Goal: Task Accomplishment & Management: Manage account settings

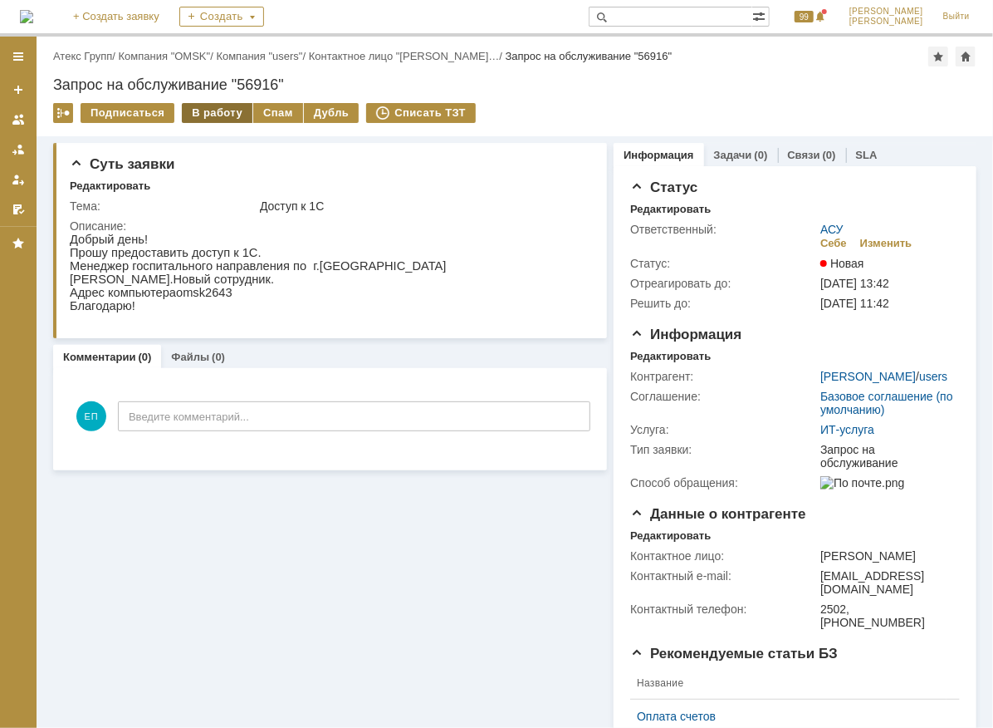
click at [230, 115] on div "В работу" at bounding box center [217, 113] width 71 height 20
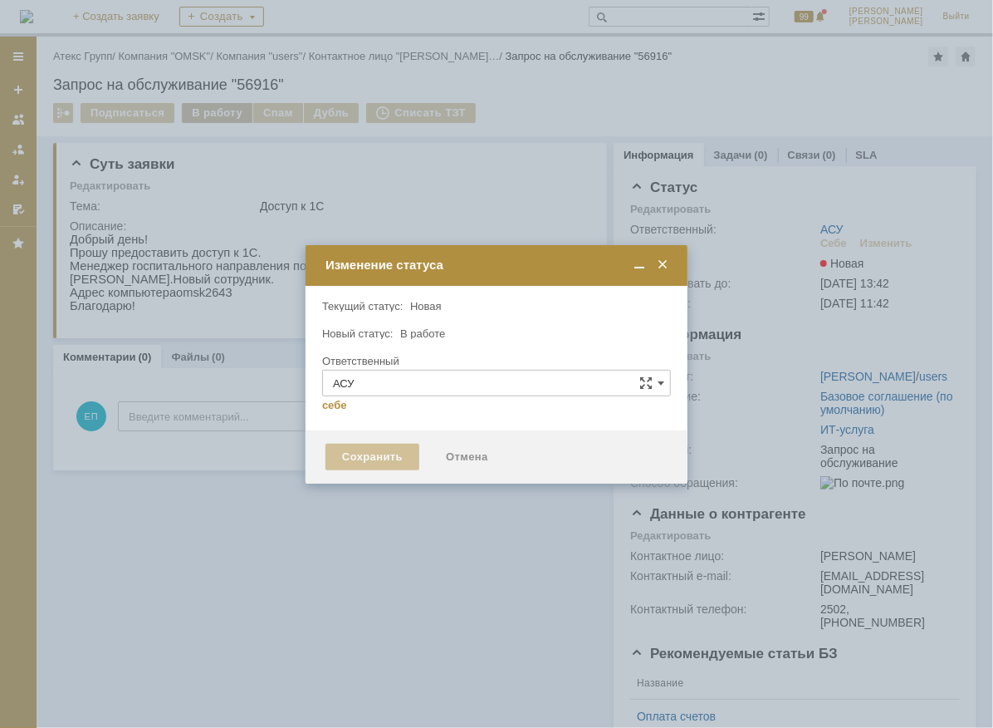
type input "[PERSON_NAME]"
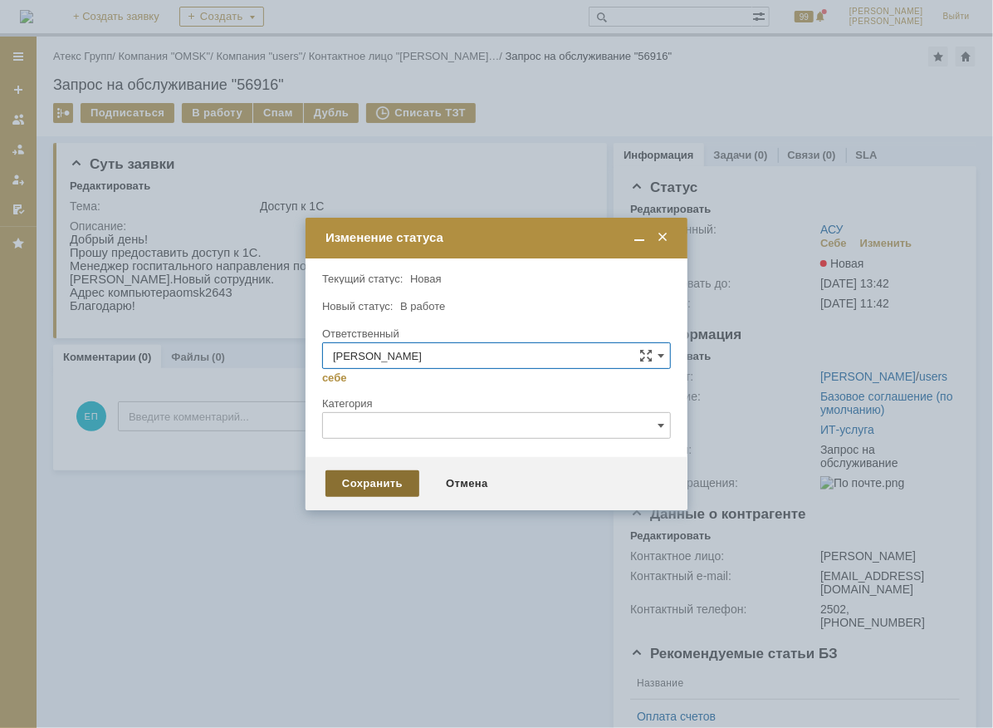
click at [373, 473] on div "Сохранить" at bounding box center [373, 483] width 94 height 27
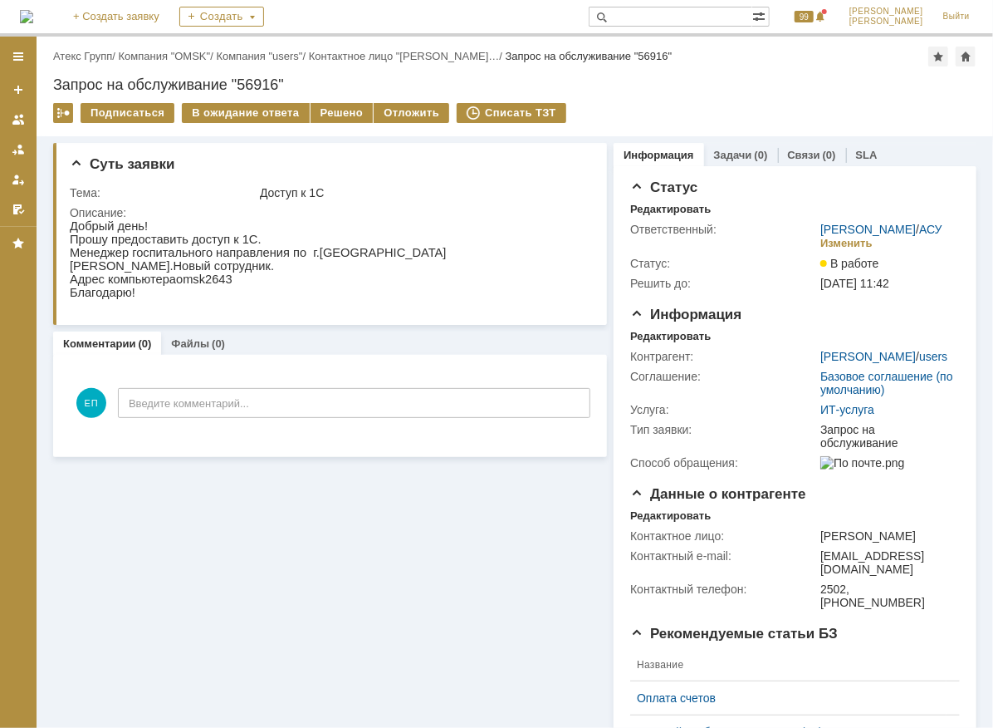
drag, startPoint x: 329, startPoint y: 107, endPoint x: 336, endPoint y: 136, distance: 30.0
click at [330, 107] on div "Решено" at bounding box center [342, 113] width 63 height 20
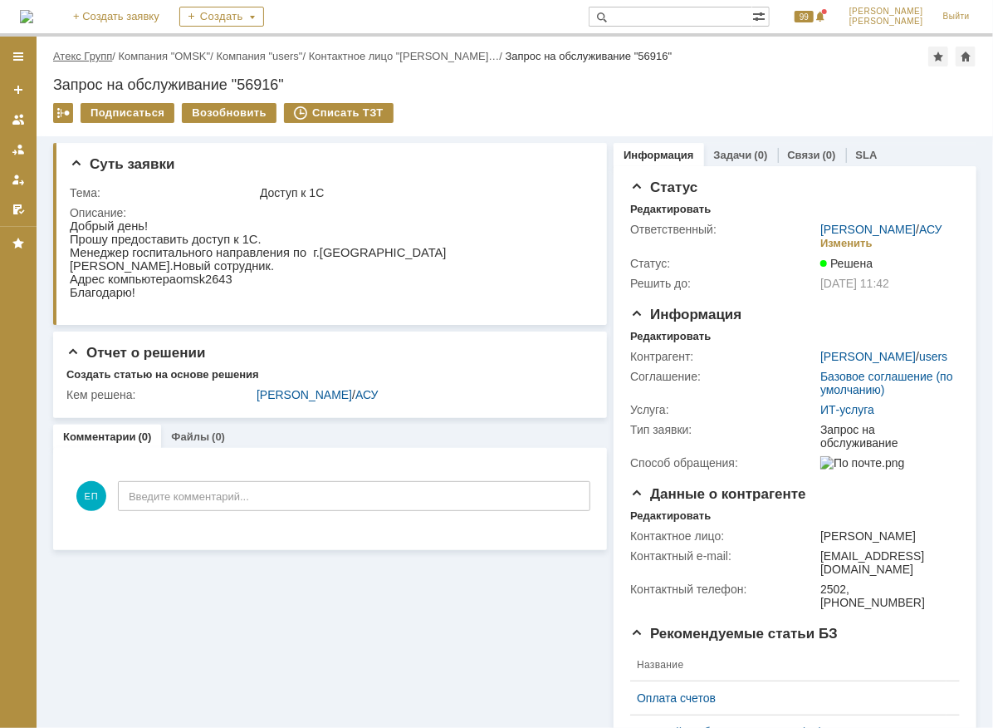
click at [103, 52] on link "Атекс Групп" at bounding box center [82, 56] width 59 height 12
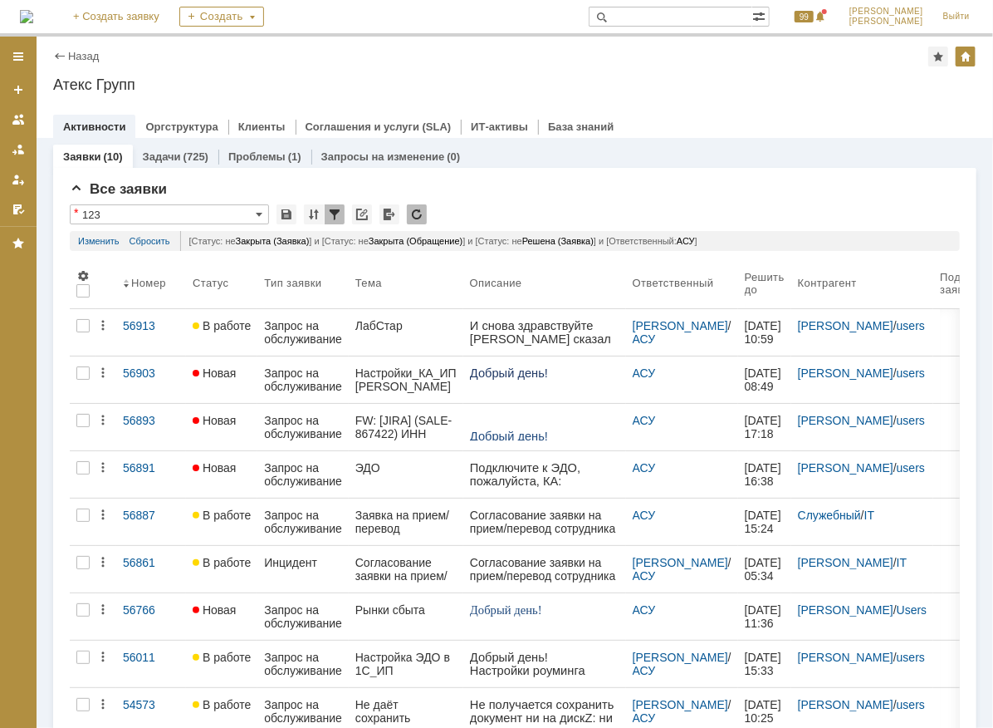
drag, startPoint x: 319, startPoint y: 320, endPoint x: 349, endPoint y: 320, distance: 29.9
click at [321, 321] on div "Запрос на обслуживание" at bounding box center [303, 332] width 78 height 27
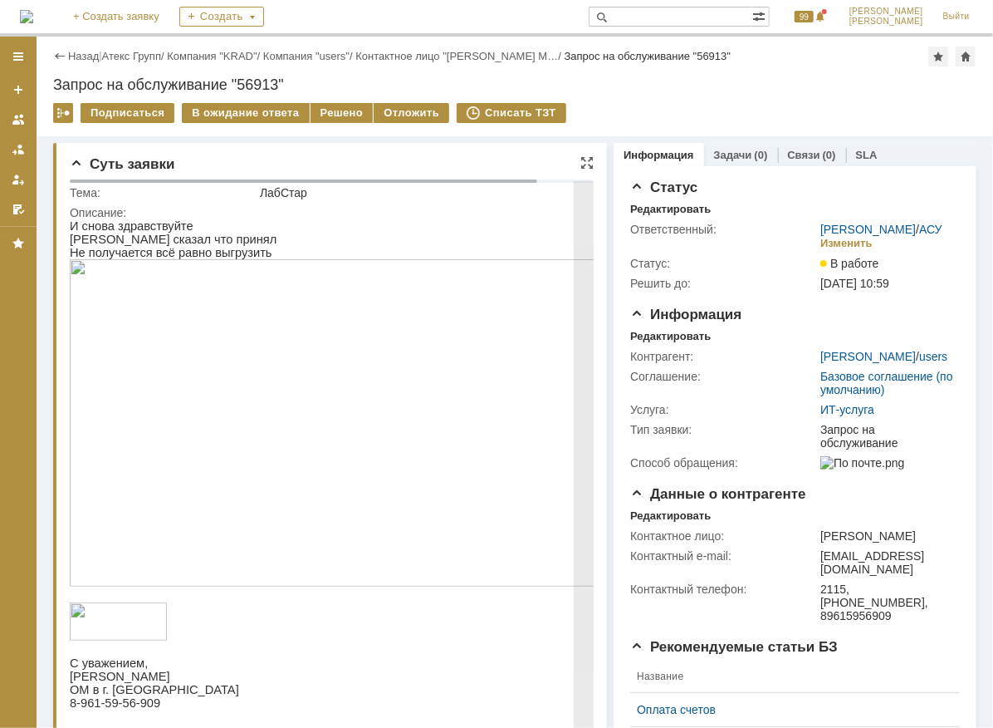
click at [258, 190] on td "ЛабСтар" at bounding box center [454, 193] width 395 height 20
drag, startPoint x: 262, startPoint y: 190, endPoint x: 307, endPoint y: 189, distance: 44.1
click at [307, 189] on div "ЛабСтар" at bounding box center [454, 192] width 388 height 13
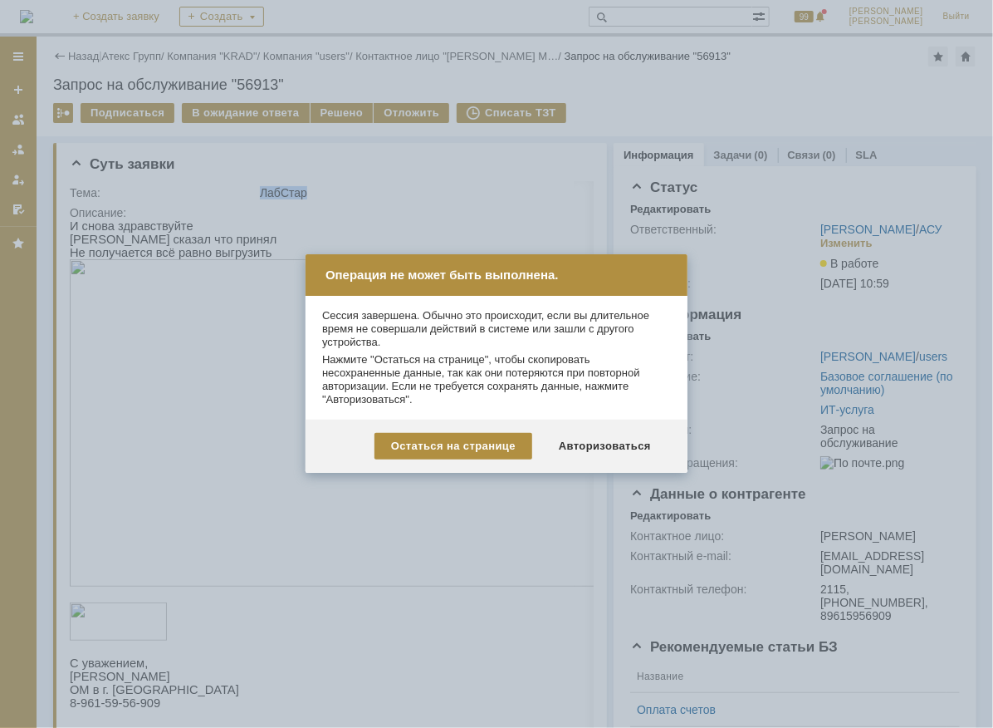
click at [483, 218] on div at bounding box center [496, 364] width 993 height 728
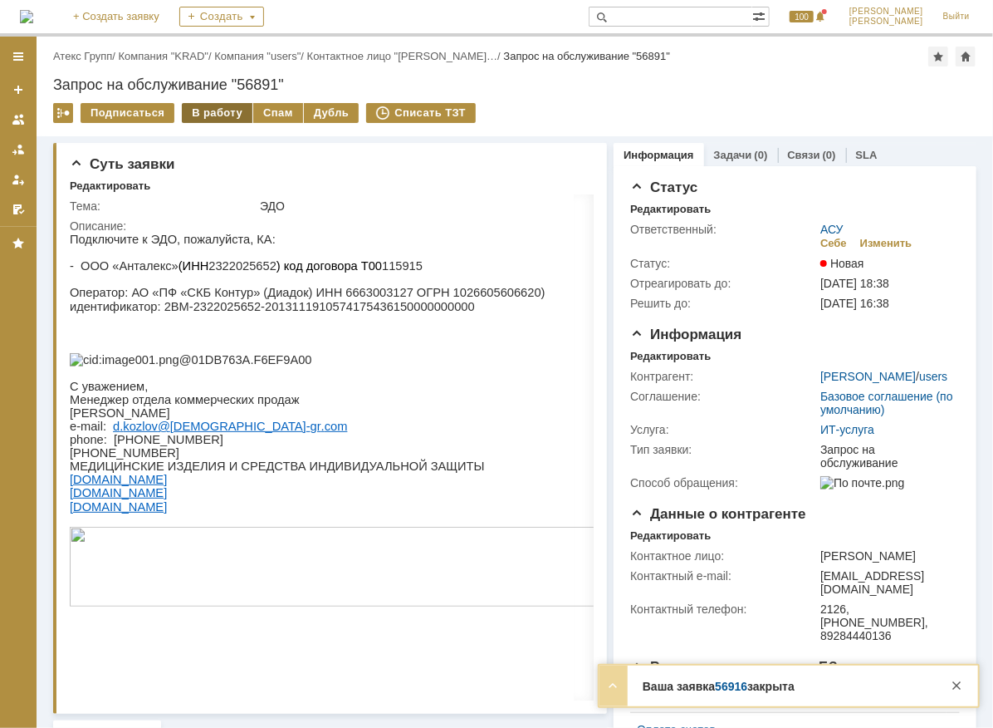
click at [212, 116] on div "В работу" at bounding box center [217, 113] width 71 height 20
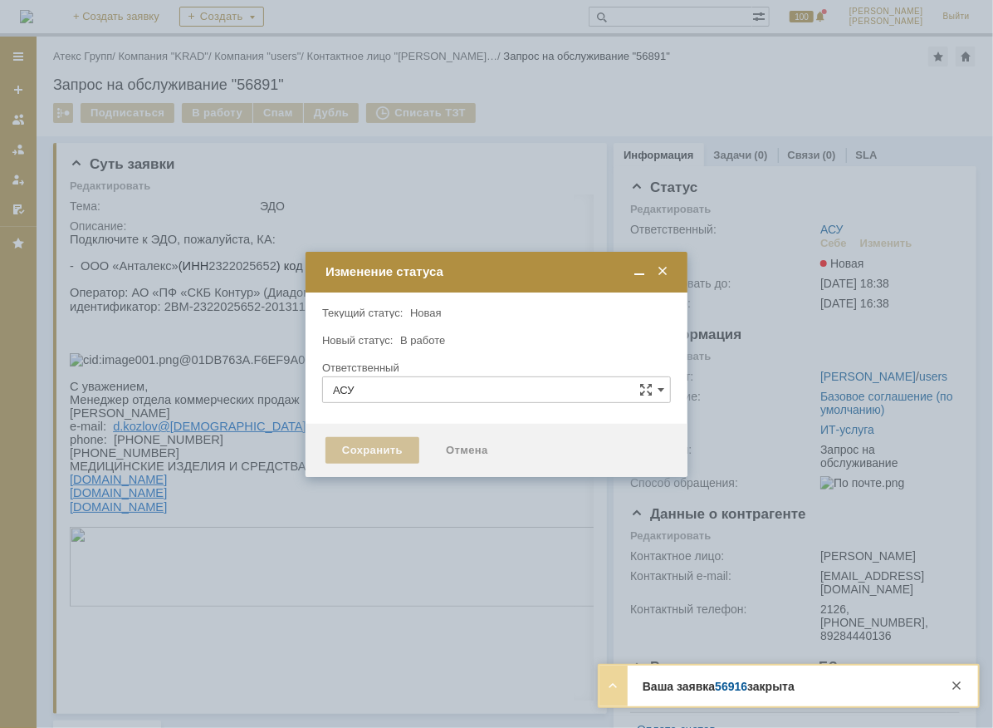
type input "[PERSON_NAME]"
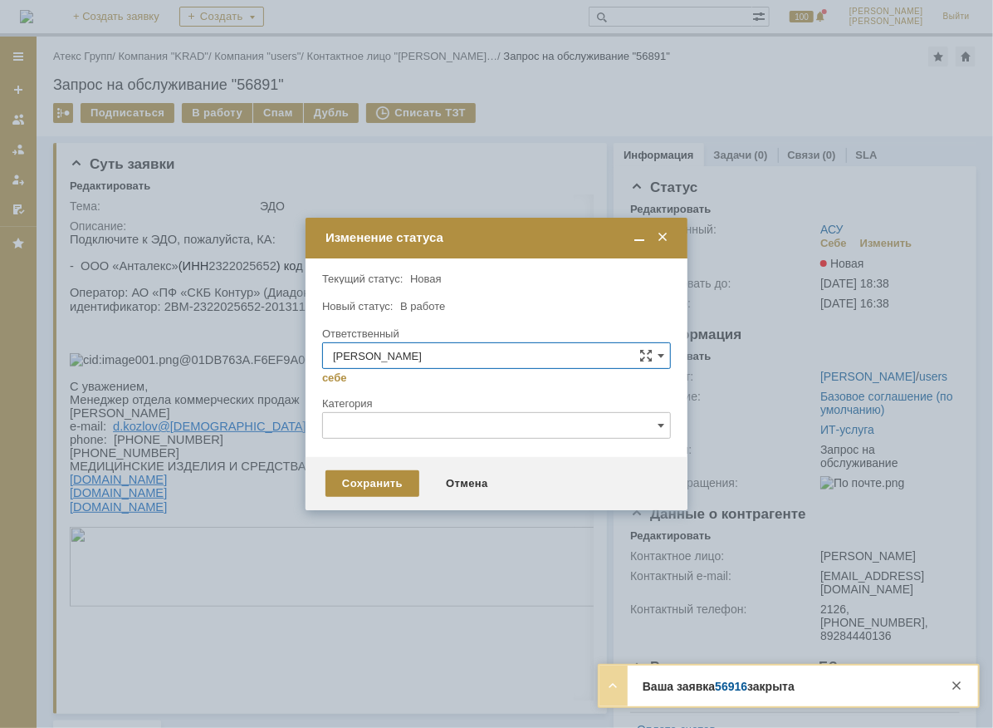
click at [665, 238] on span at bounding box center [663, 237] width 17 height 15
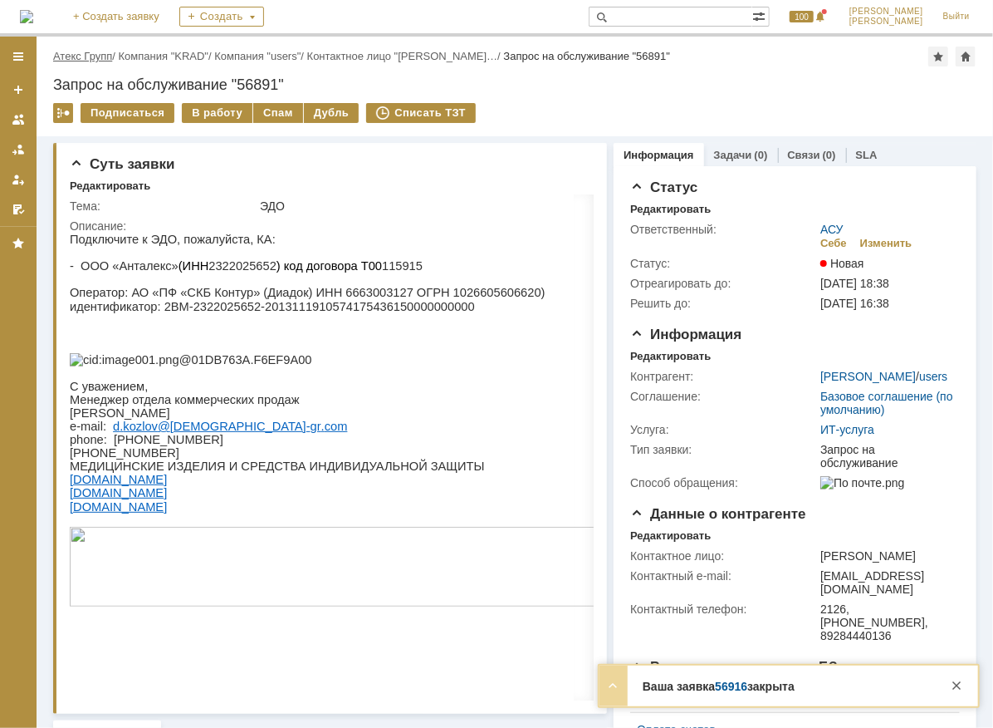
click at [93, 57] on link "Атекс Групп" at bounding box center [82, 56] width 59 height 12
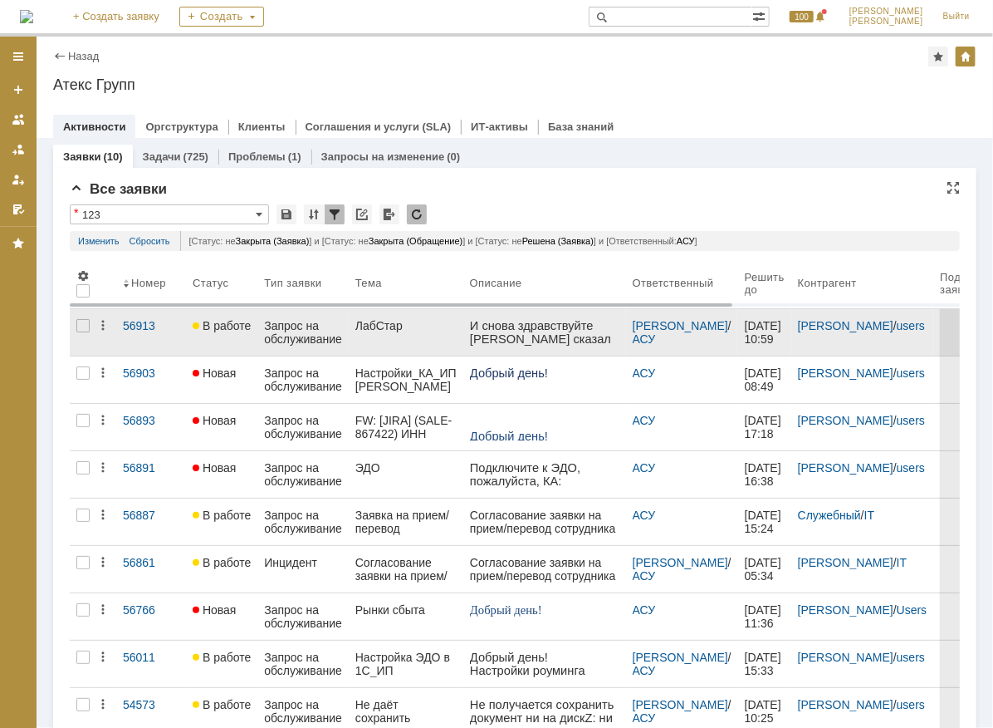
click at [295, 332] on div "Запрос на обслуживание" at bounding box center [303, 332] width 78 height 27
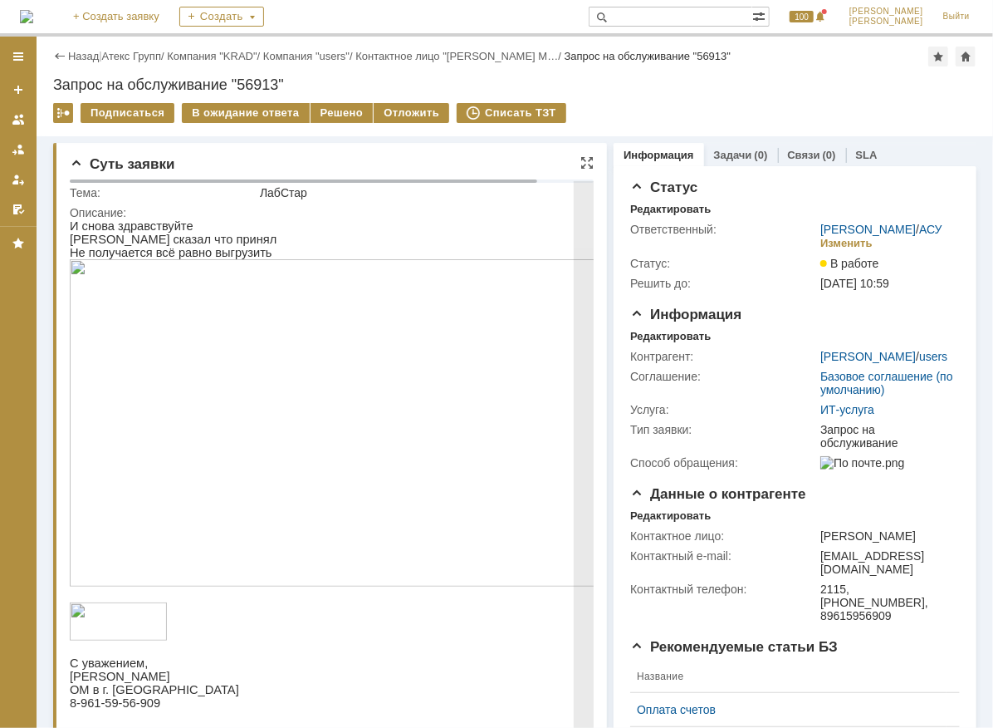
click at [330, 412] on img at bounding box center [359, 421] width 581 height 327
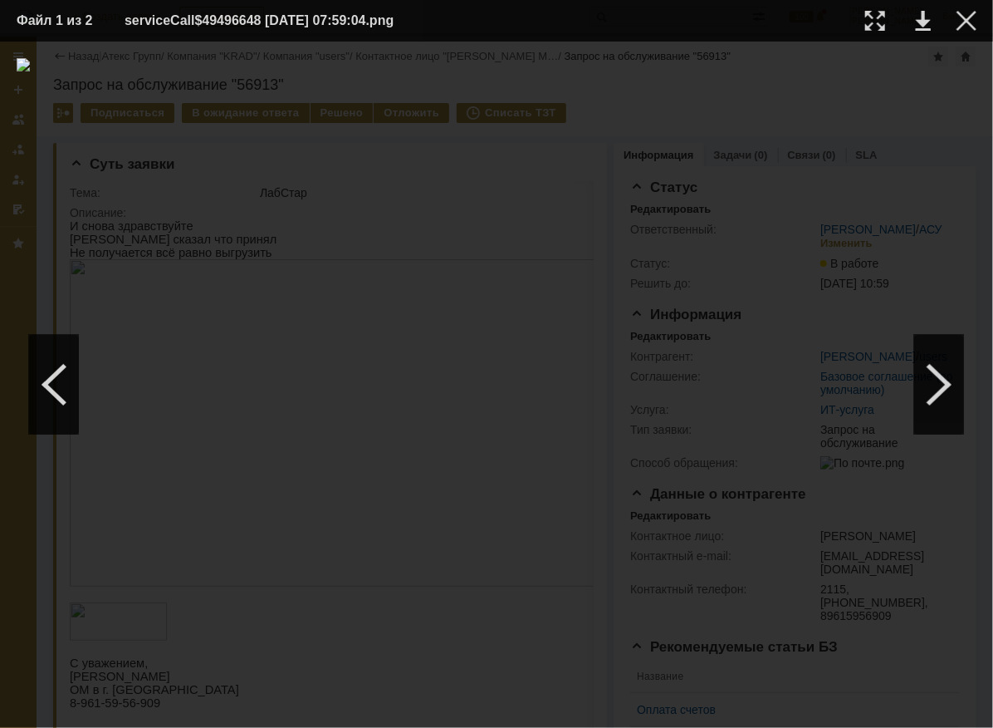
drag, startPoint x: 959, startPoint y: 27, endPoint x: 922, endPoint y: 37, distance: 37.7
click at [959, 27] on div at bounding box center [967, 21] width 20 height 20
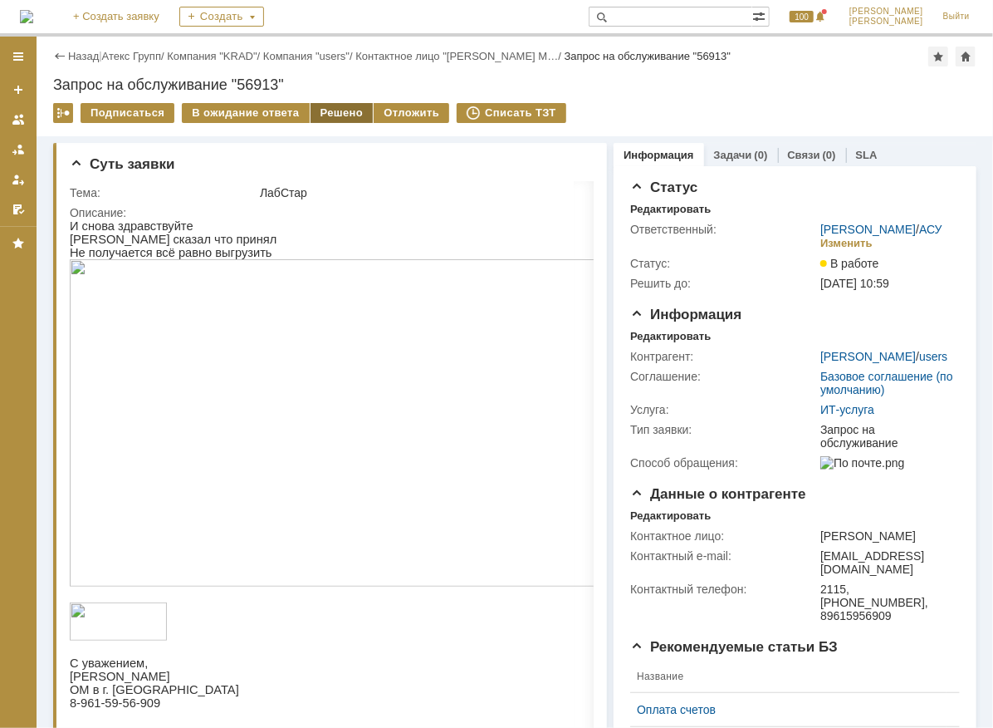
click at [341, 115] on div "Решено" at bounding box center [342, 113] width 63 height 20
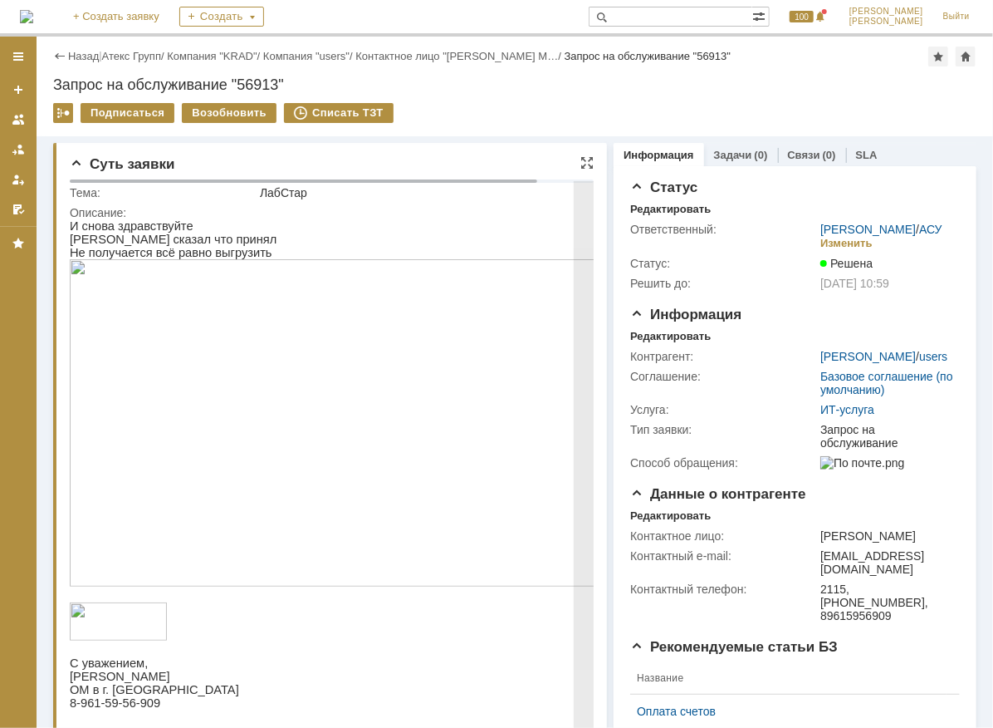
click at [316, 331] on img at bounding box center [359, 421] width 581 height 327
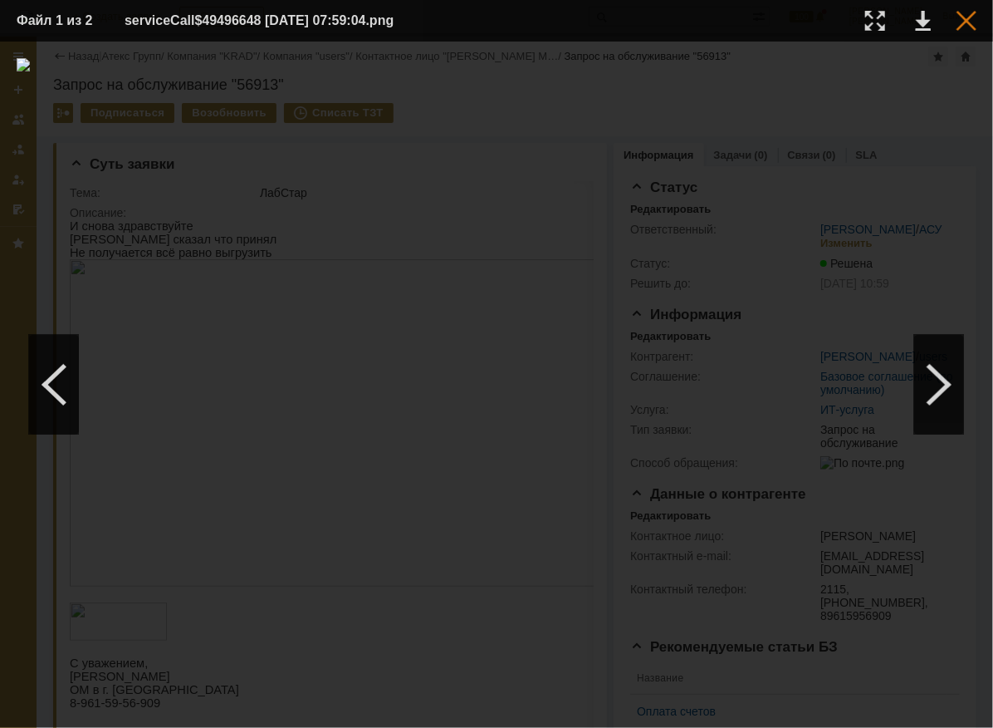
click at [963, 20] on div at bounding box center [967, 21] width 20 height 20
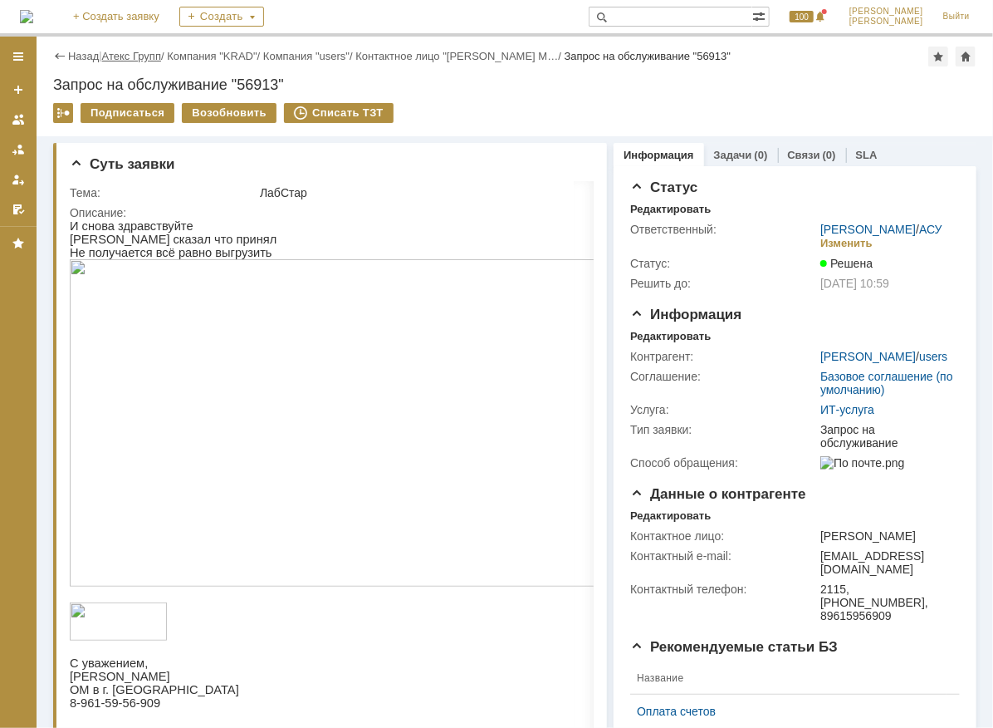
click at [130, 52] on link "Атекс Групп" at bounding box center [131, 56] width 59 height 12
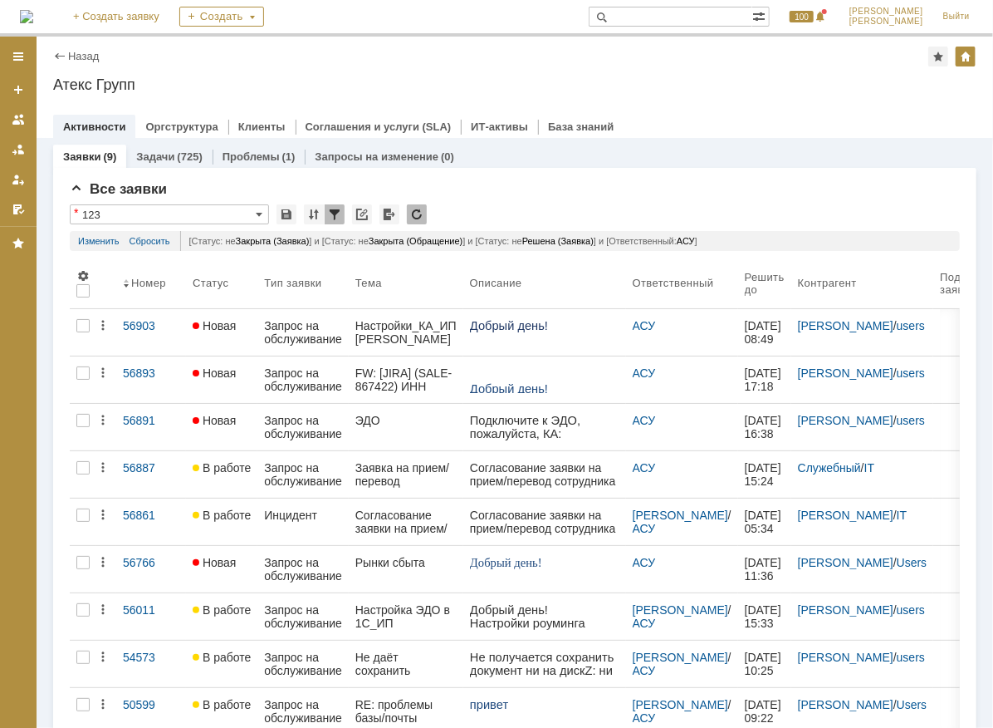
click at [550, 71] on div "Назад | Атекс Групп Атекс Групп root$101 Активности Оргструктура Клиенты Соглаш…" at bounding box center [515, 87] width 957 height 101
